Goal: Information Seeking & Learning: Learn about a topic

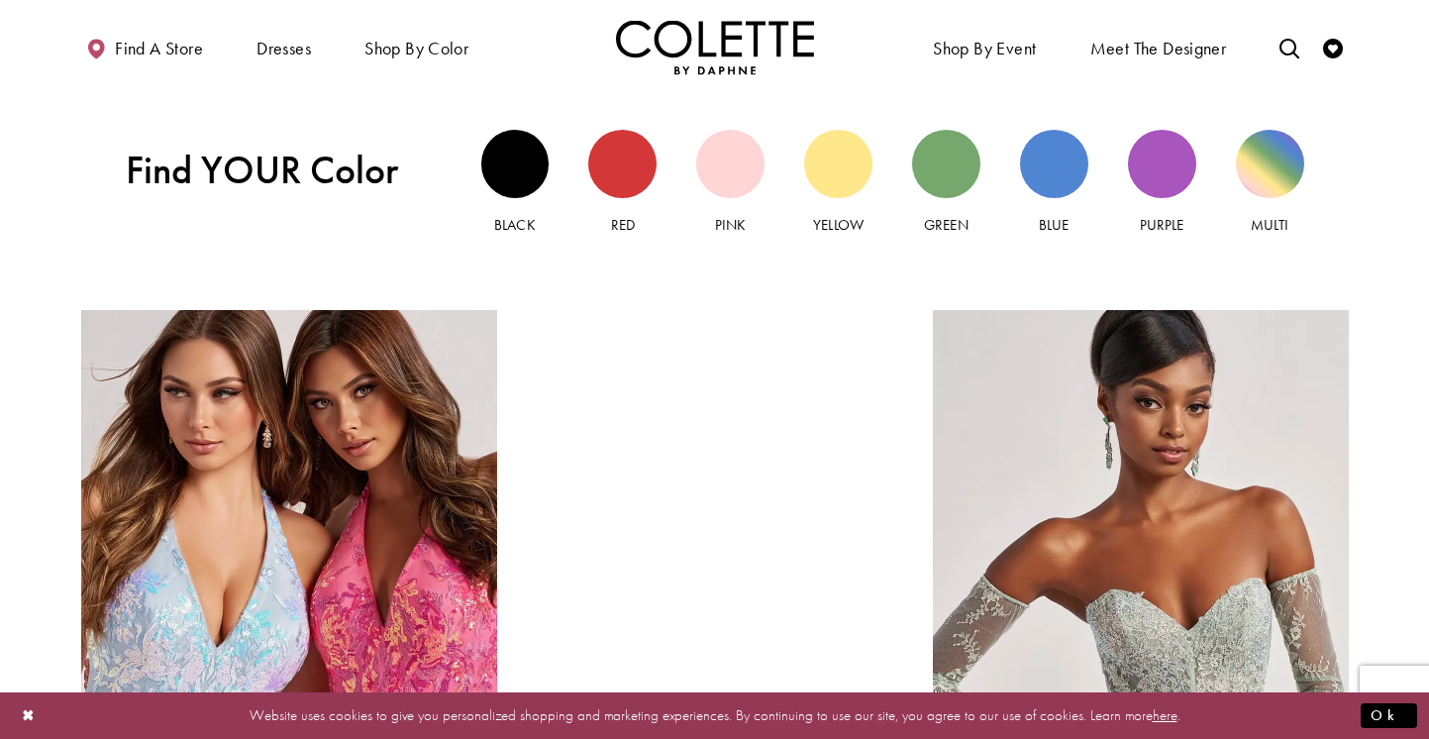
scroll to position [1887, 0]
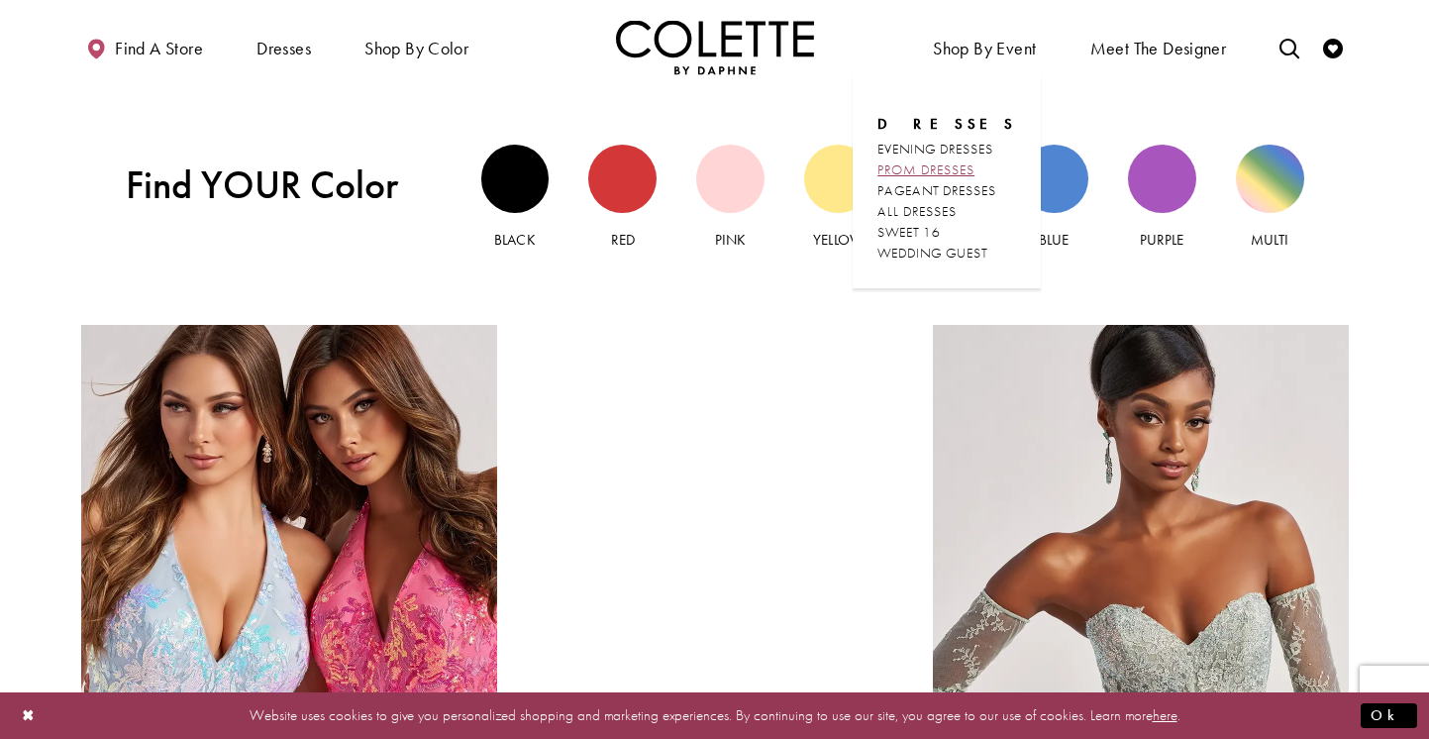
click at [944, 165] on span "PROM DRESSES" at bounding box center [925, 169] width 97 height 18
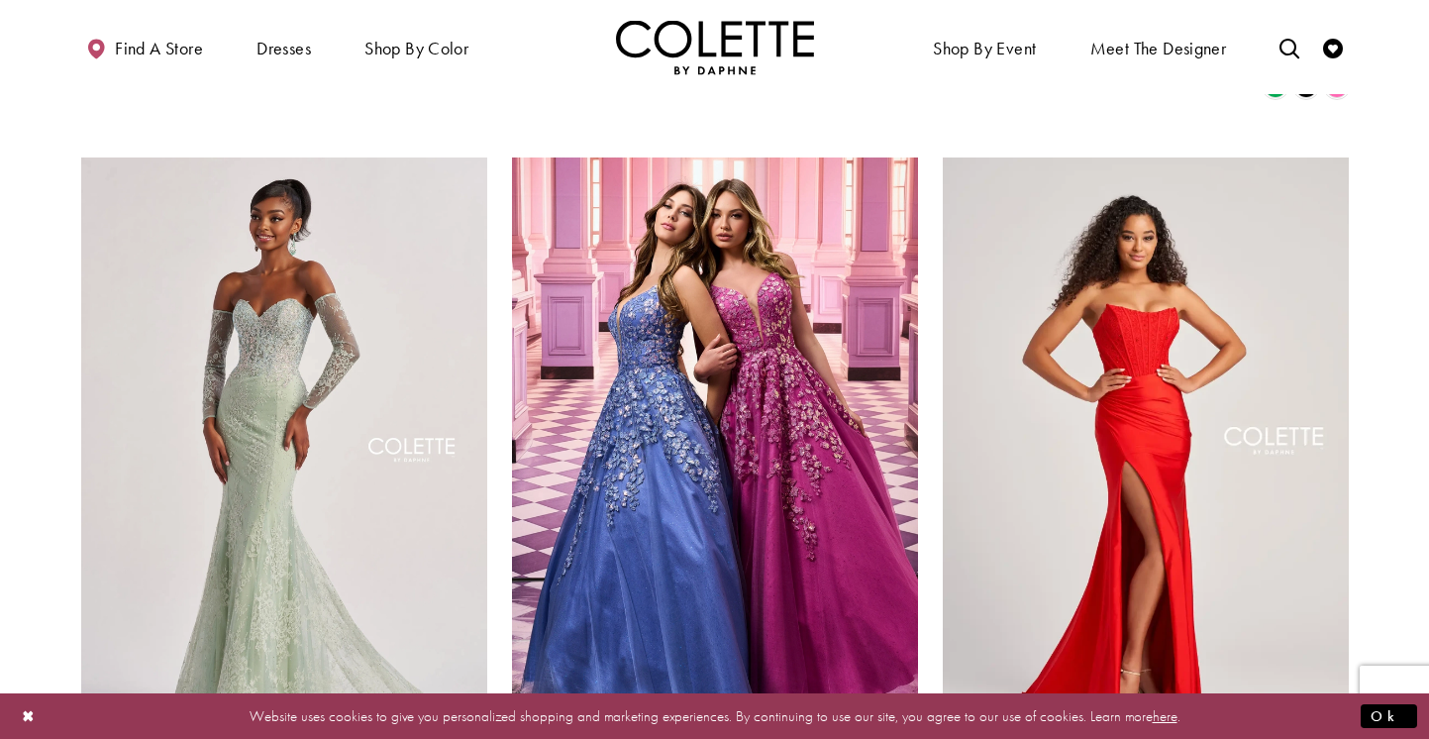
scroll to position [1115, 0]
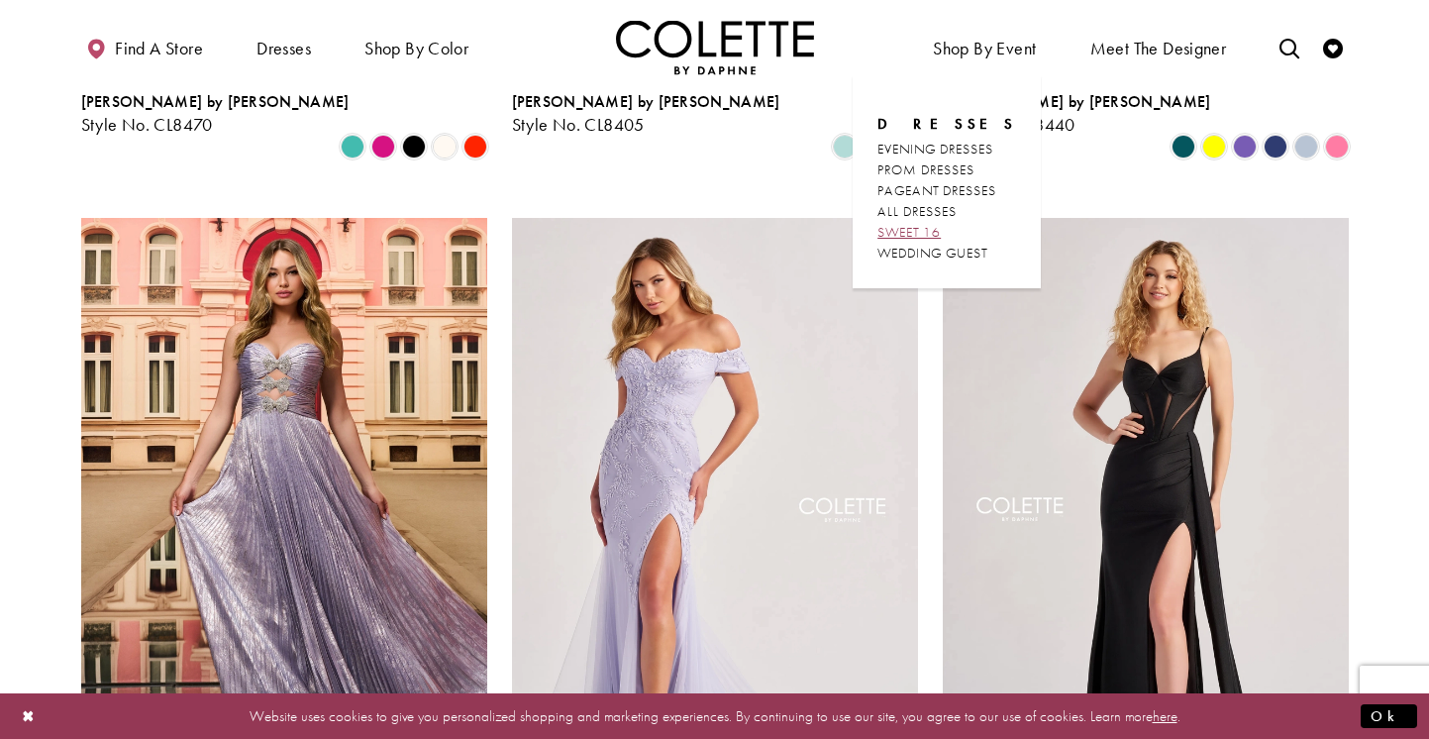
click at [934, 231] on span "SWEET 16" at bounding box center [908, 232] width 63 height 18
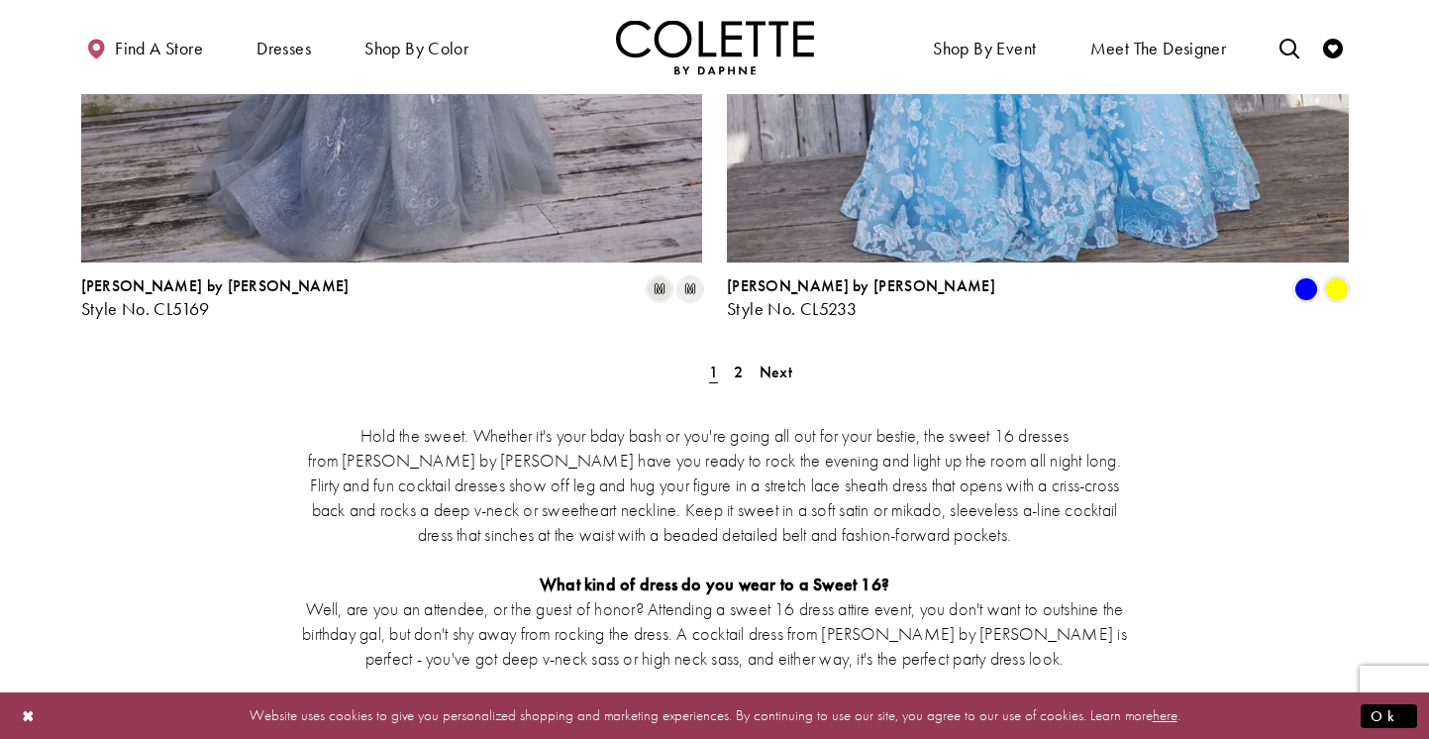
scroll to position [3765, 0]
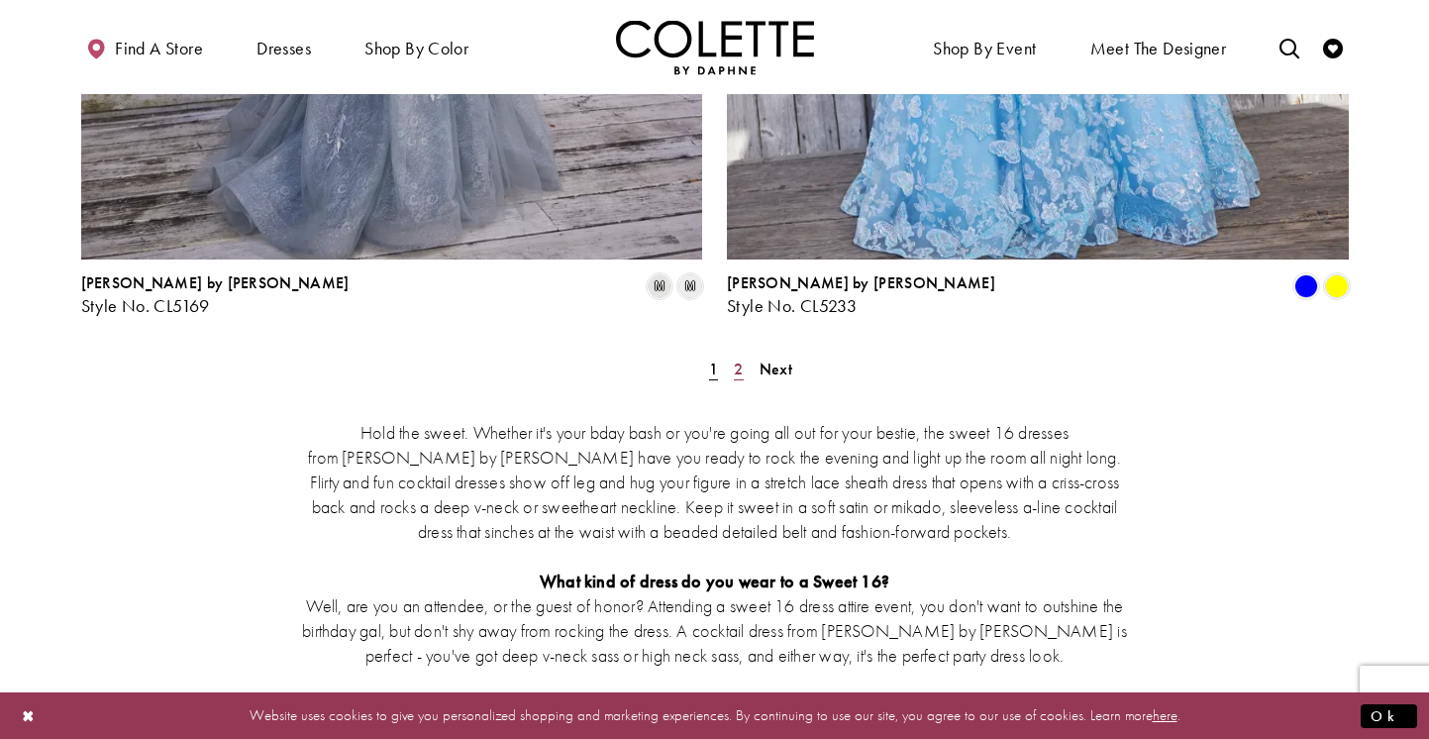
click at [741, 358] on span "2" at bounding box center [738, 368] width 9 height 21
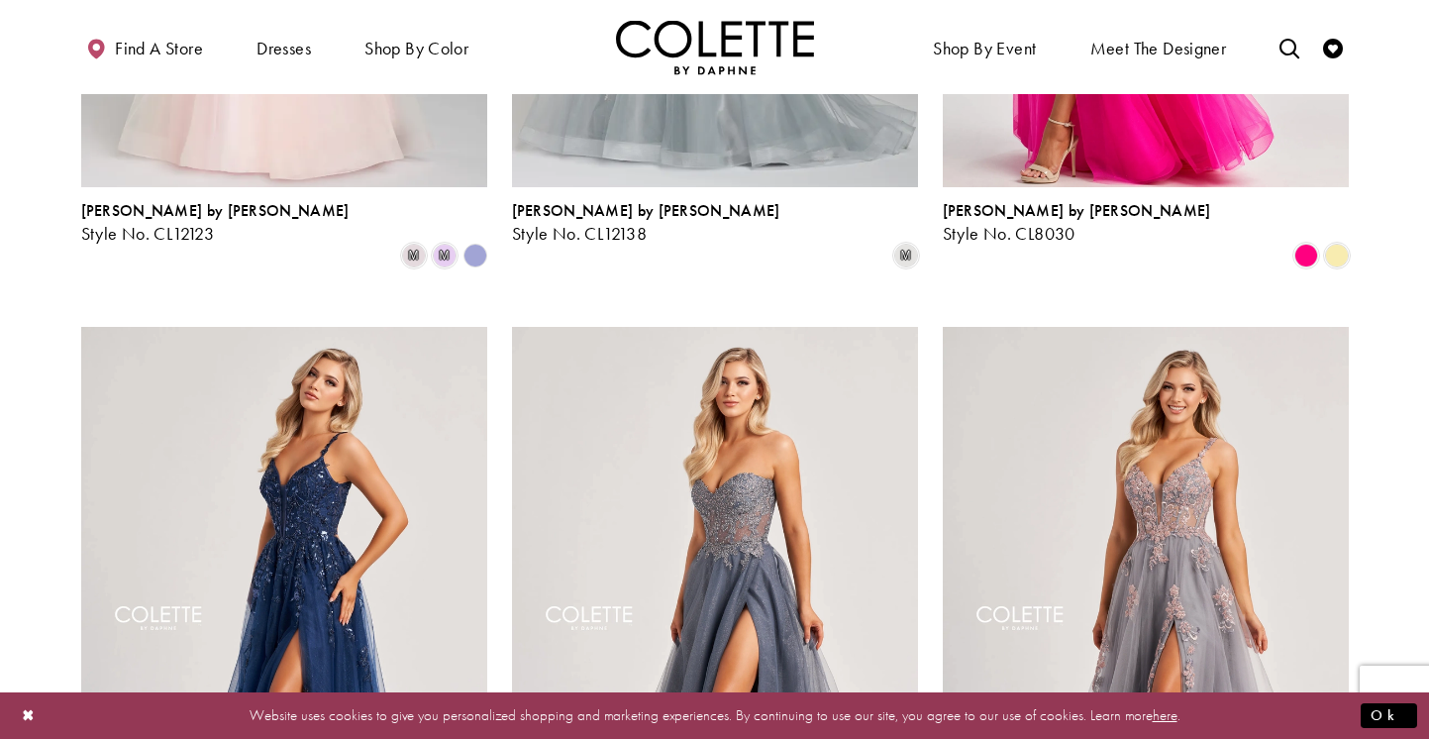
scroll to position [1326, 0]
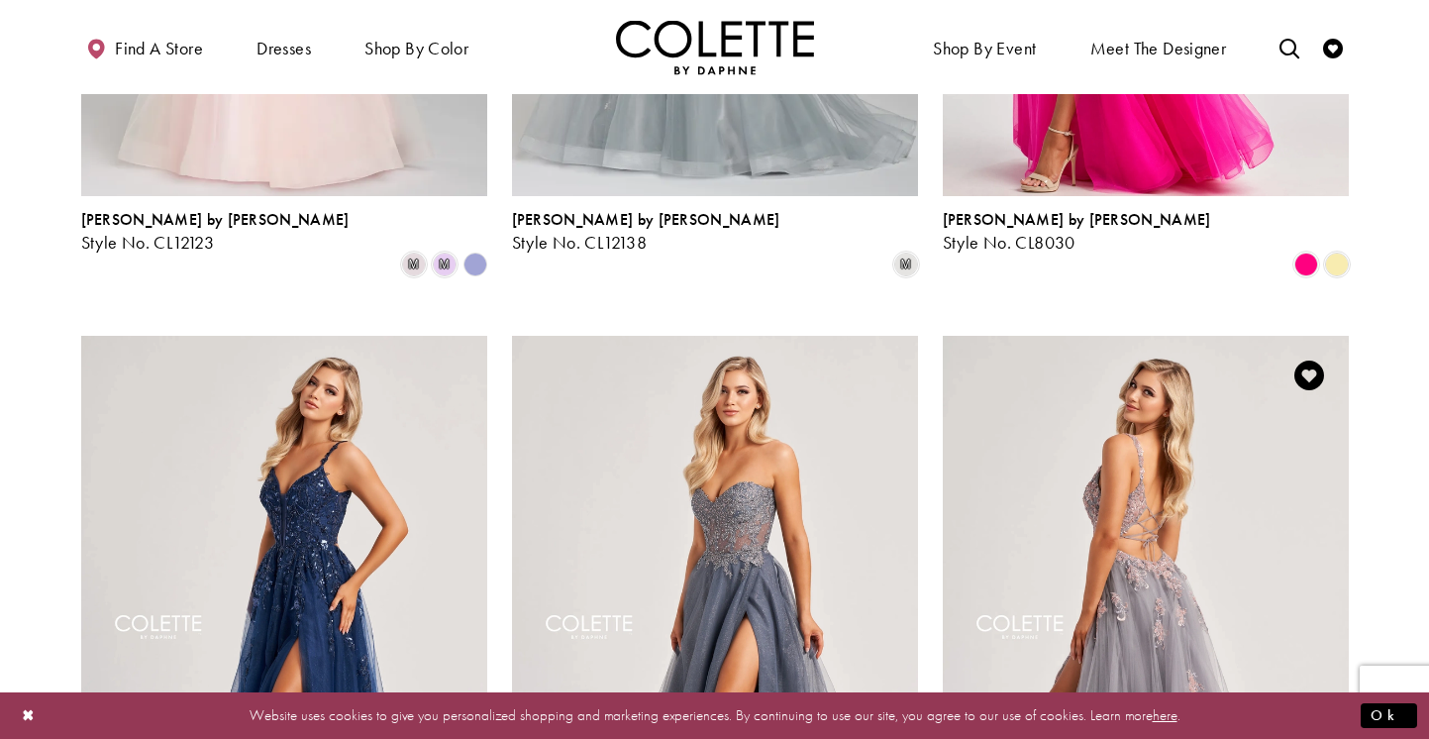
click at [1154, 413] on img "Visit Colette by Daphne Style No. CL8130 Page" at bounding box center [1146, 631] width 406 height 590
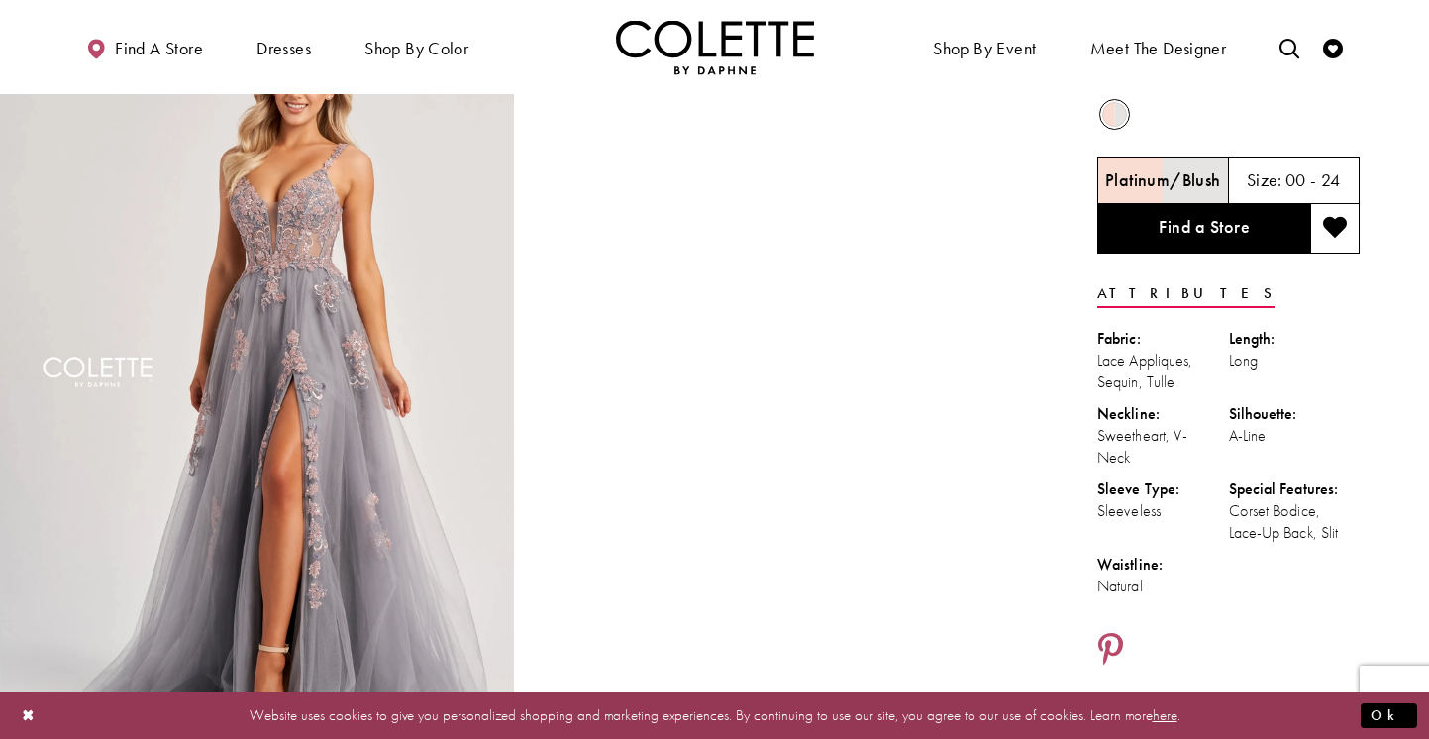
scroll to position [92, 0]
